Goal: Task Accomplishment & Management: Complete application form

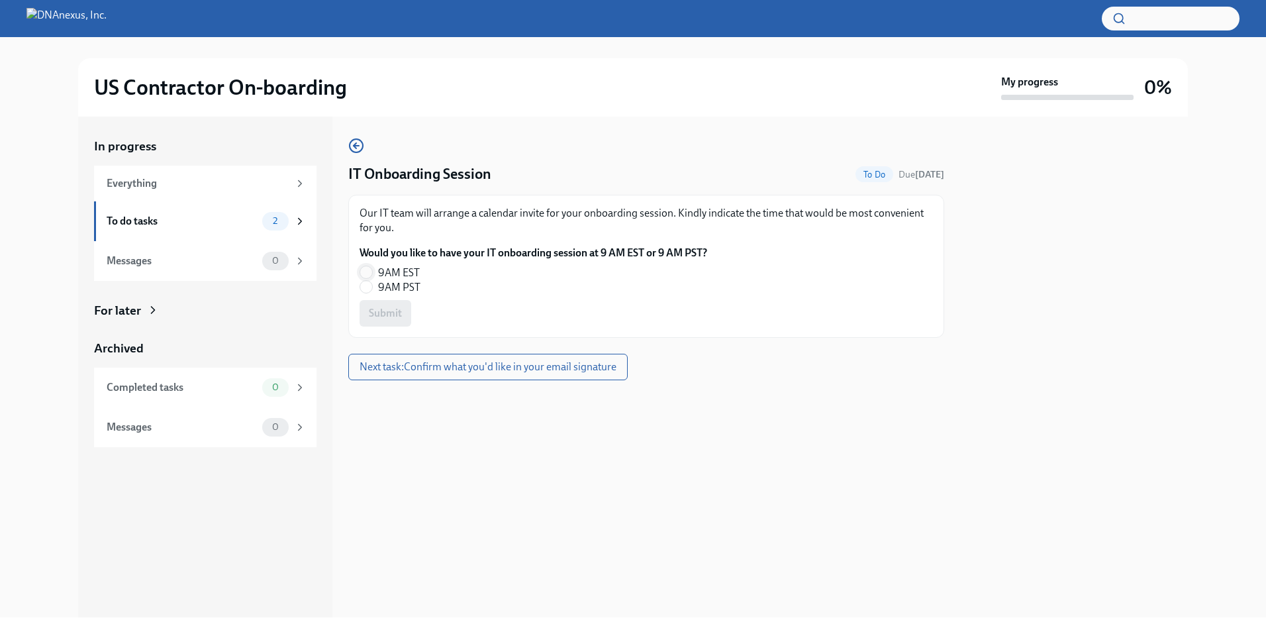
click at [371, 276] on input "9AM EST" at bounding box center [366, 272] width 12 height 12
radio input "true"
click at [370, 289] on input "9AM PST" at bounding box center [366, 287] width 12 height 12
radio input "true"
click at [387, 318] on span "Submit" at bounding box center [385, 313] width 33 height 13
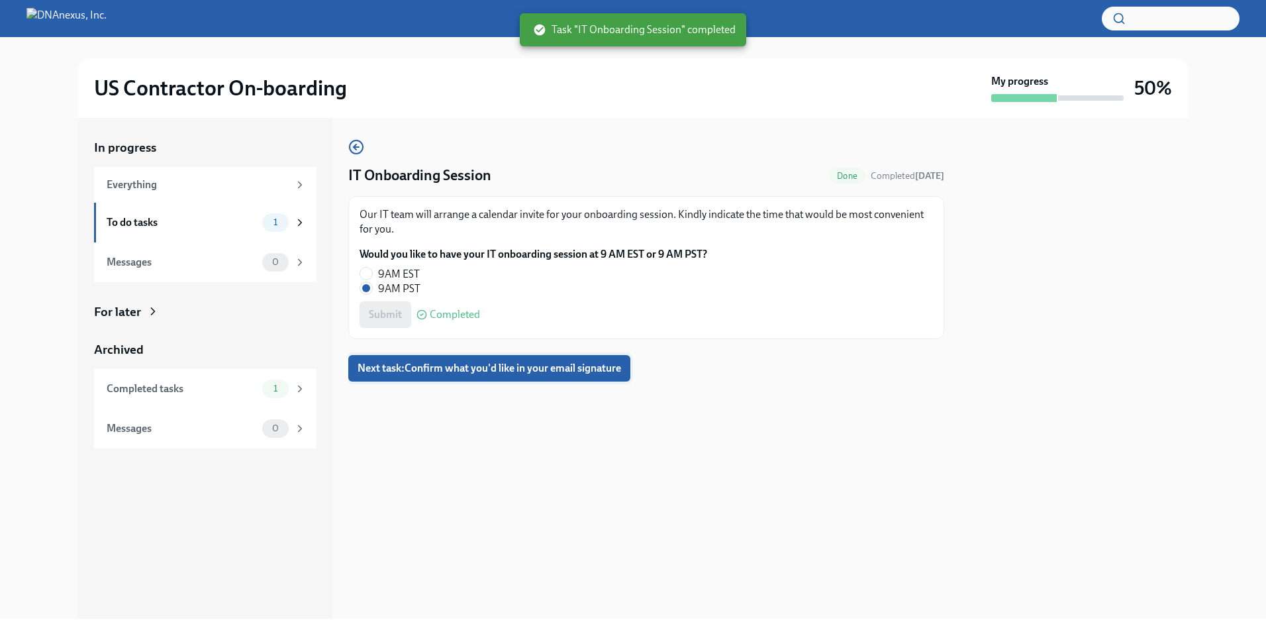
click at [427, 355] on button "Next task : Confirm what you'd like in your email signature" at bounding box center [489, 368] width 282 height 26
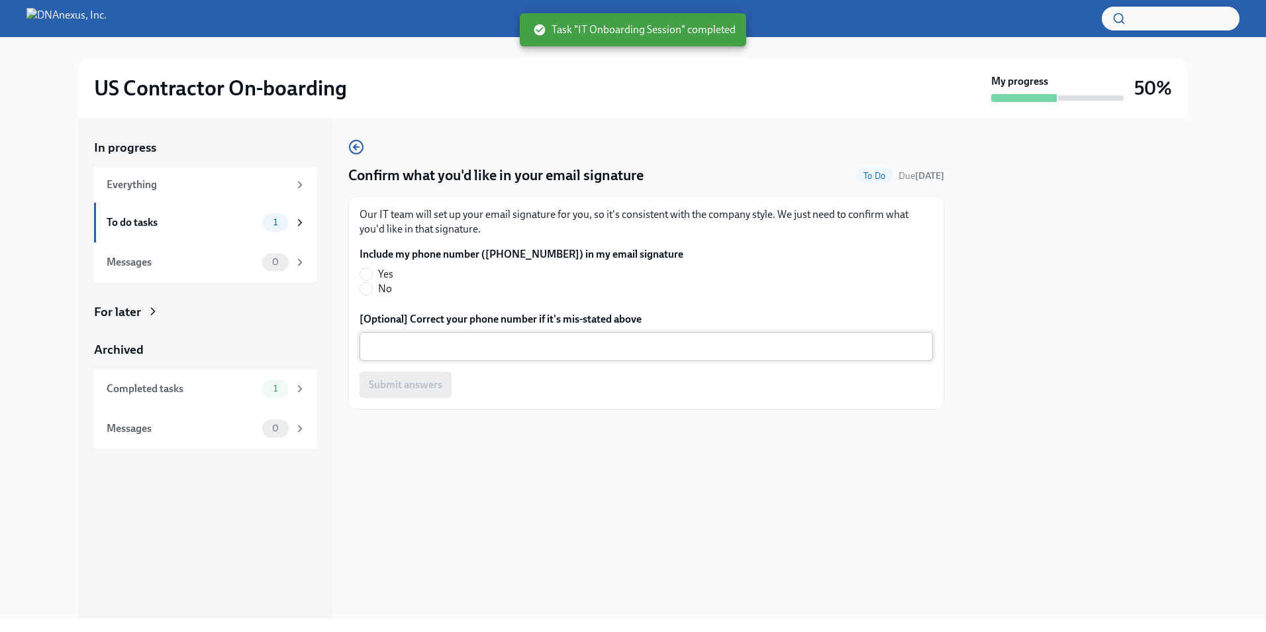
click at [427, 347] on textarea "[Optional] Correct your phone number if it's mis-stated above" at bounding box center [645, 346] width 557 height 16
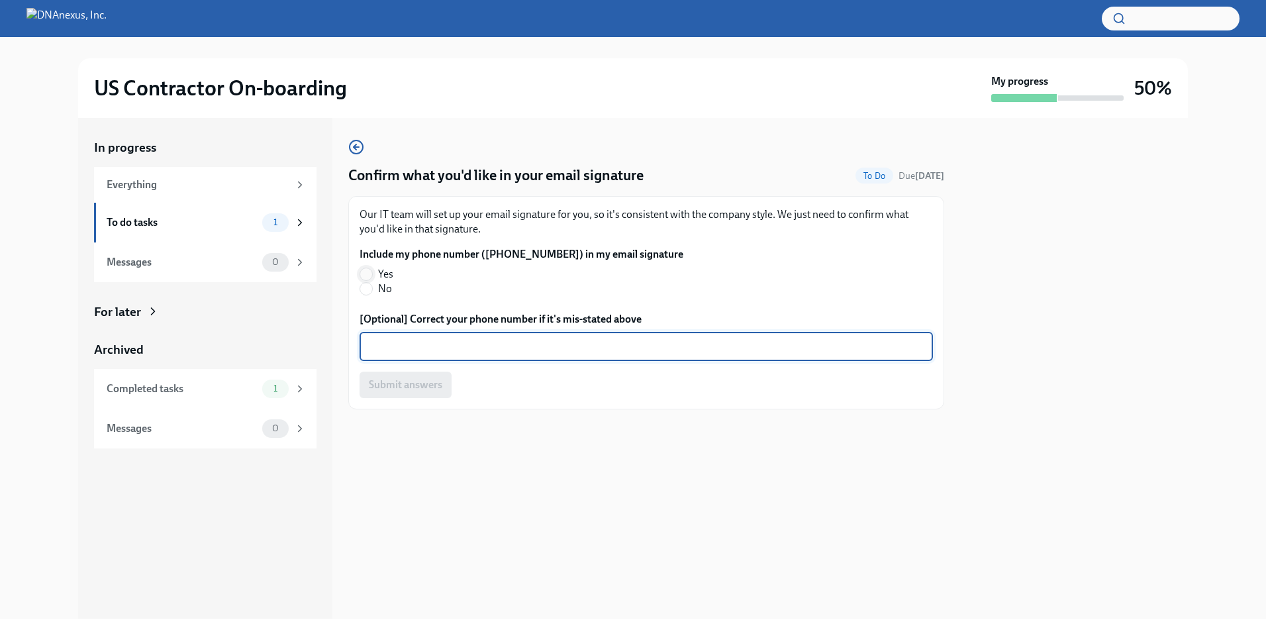
click at [371, 277] on input "Yes" at bounding box center [366, 274] width 12 height 12
radio input "true"
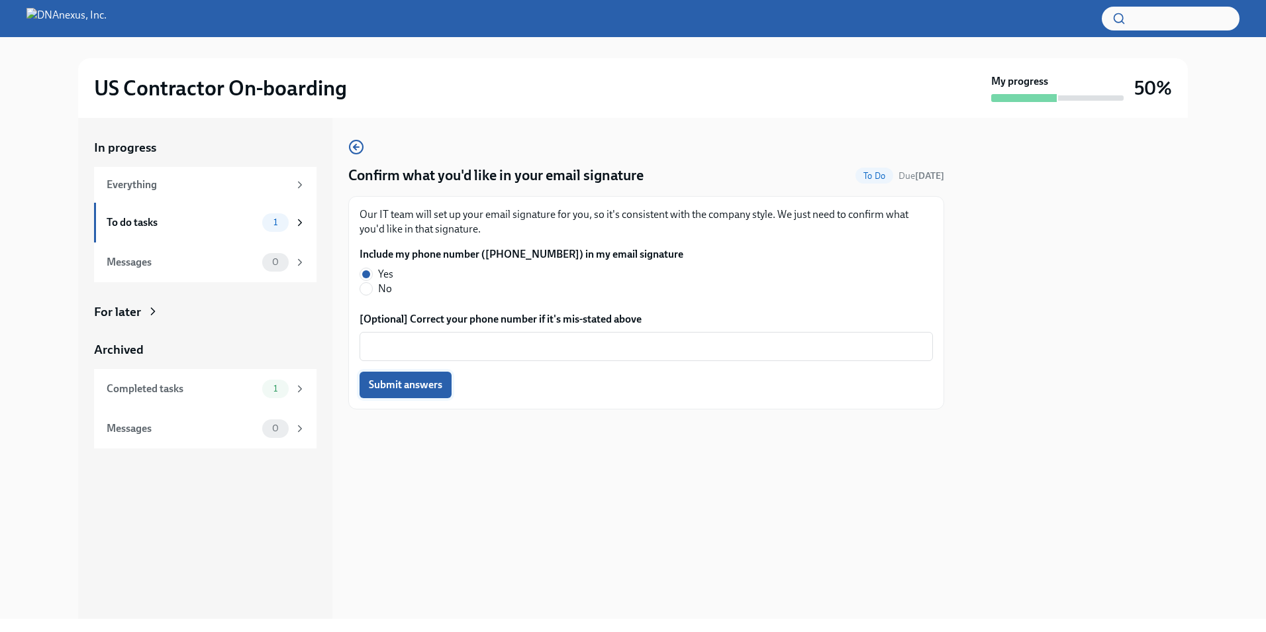
click at [399, 391] on span "Submit answers" at bounding box center [405, 384] width 73 height 13
